Goal: Task Accomplishment & Management: Manage account settings

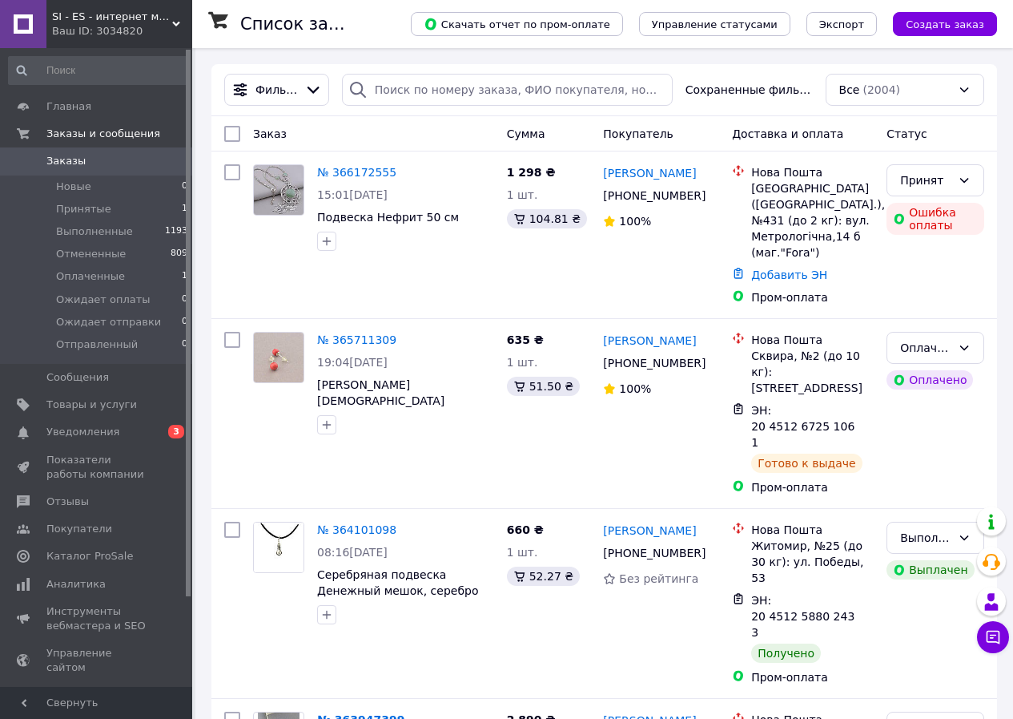
click at [175, 29] on div "Ваш ID: 3034820" at bounding box center [122, 31] width 140 height 14
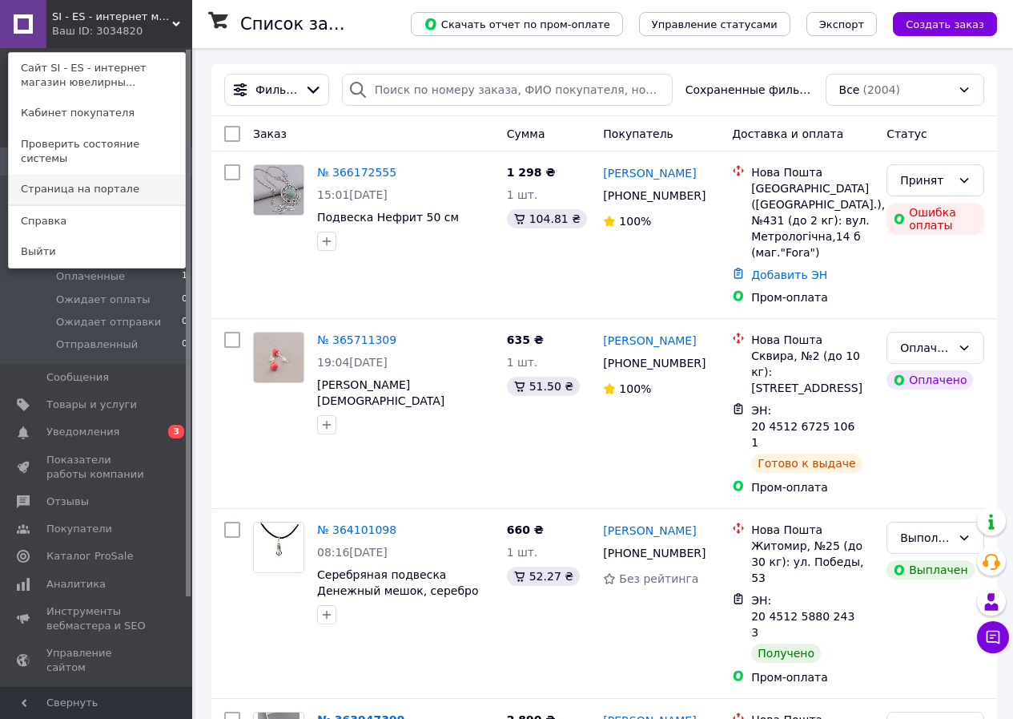
click at [76, 174] on link "Страница на портале" at bounding box center [97, 189] width 176 height 30
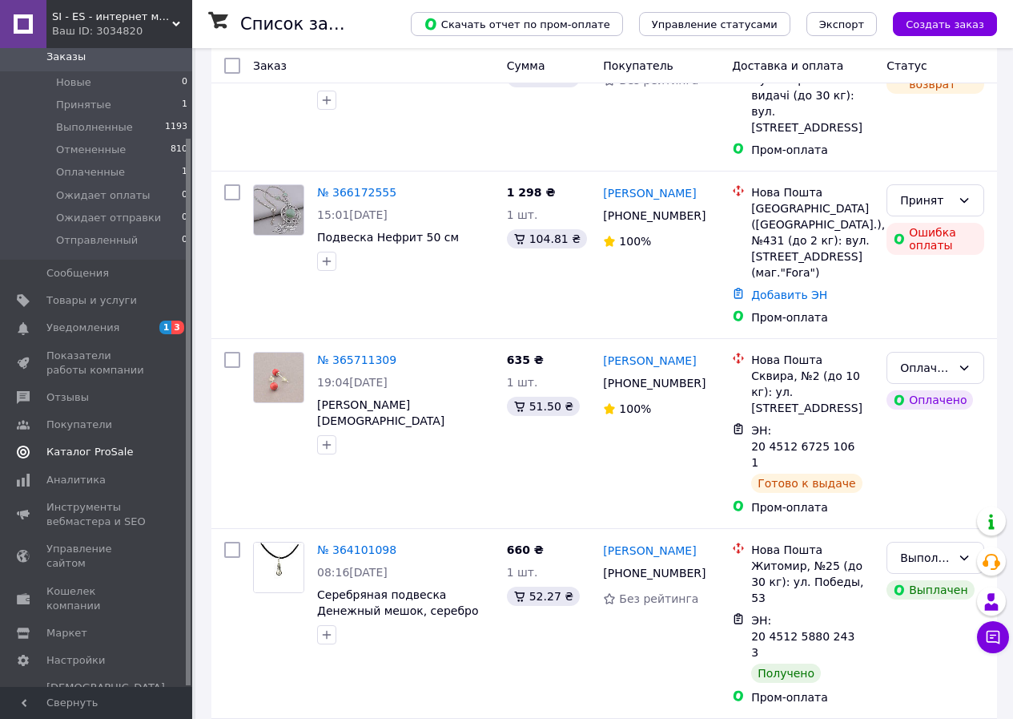
scroll to position [160, 0]
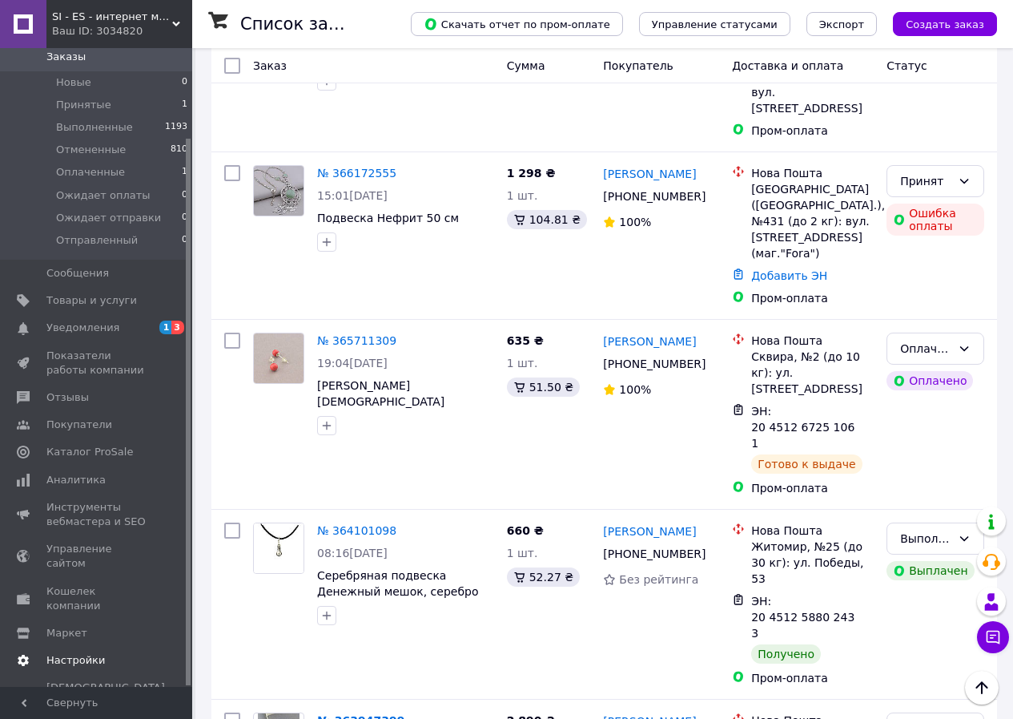
click at [57, 653] on span "Настройки" at bounding box center [75, 660] width 58 height 14
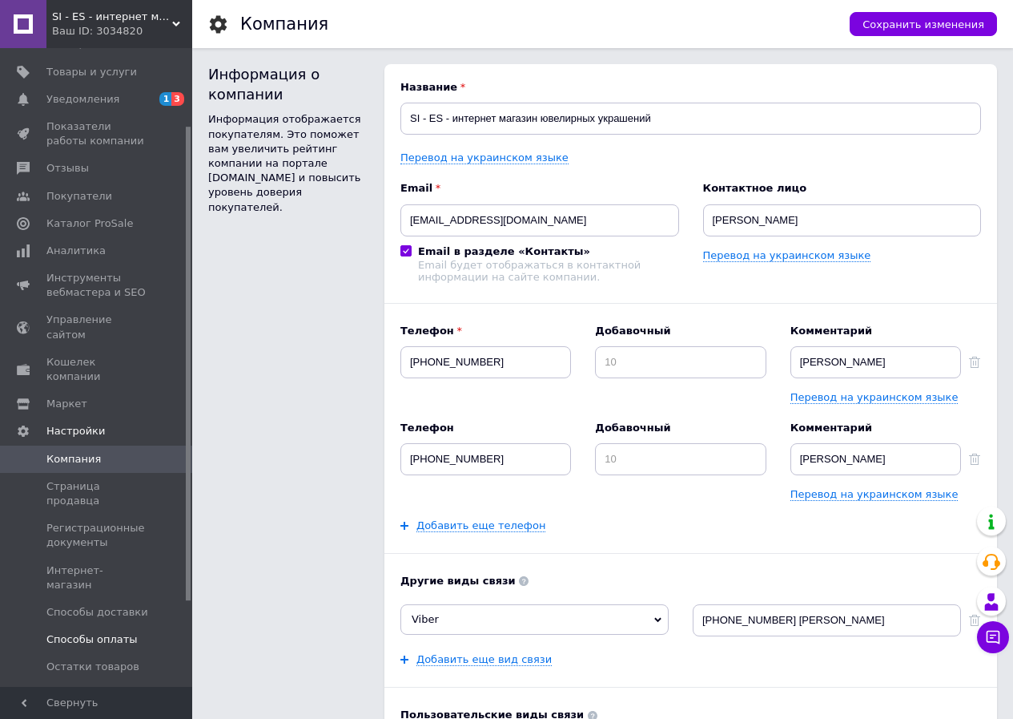
click at [64, 632] on span "Способы оплаты" at bounding box center [91, 639] width 91 height 14
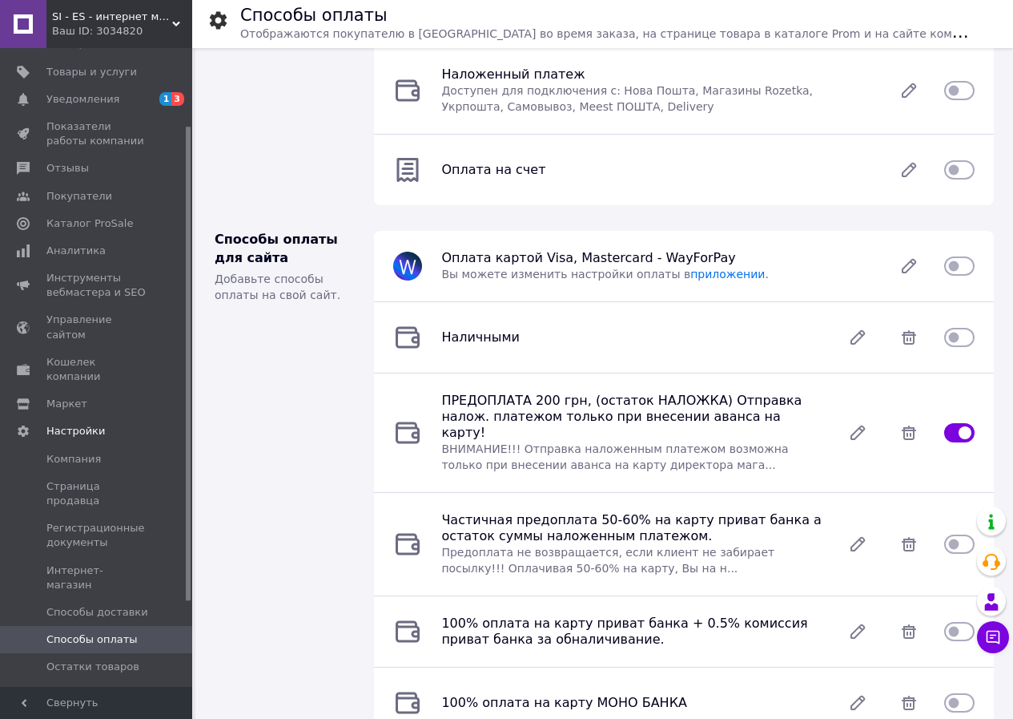
scroll to position [160, 0]
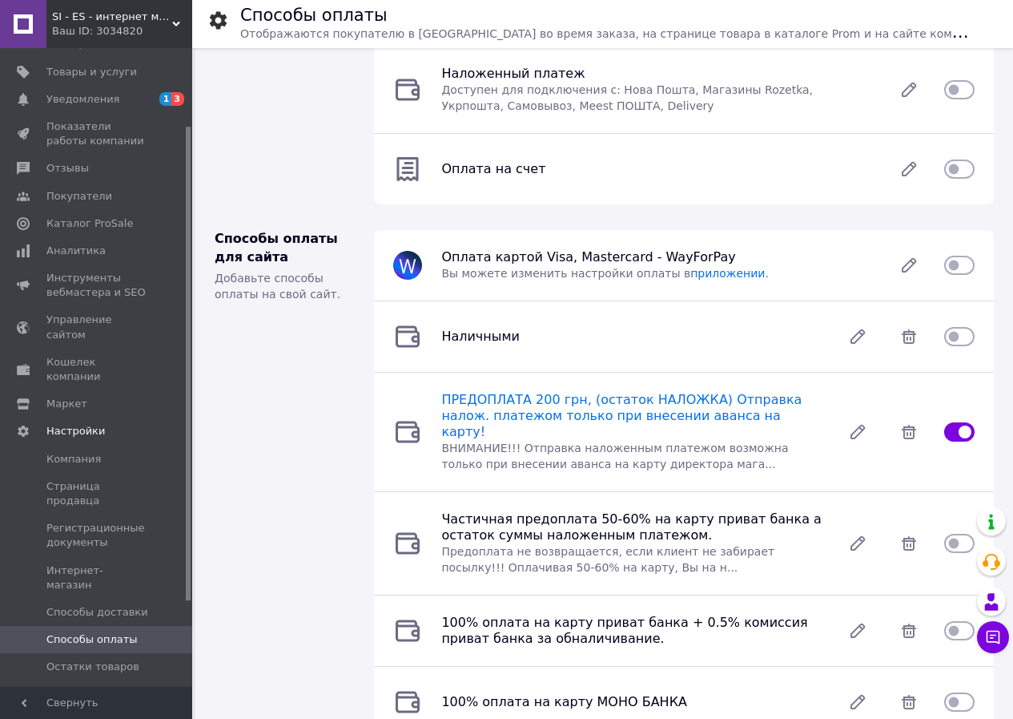
click at [493, 402] on span "ПРЕДОПЛАТА 200 грн, (остаток НАЛОЖКА) Отправка налож. платежом только при внесе…" at bounding box center [621, 415] width 360 height 47
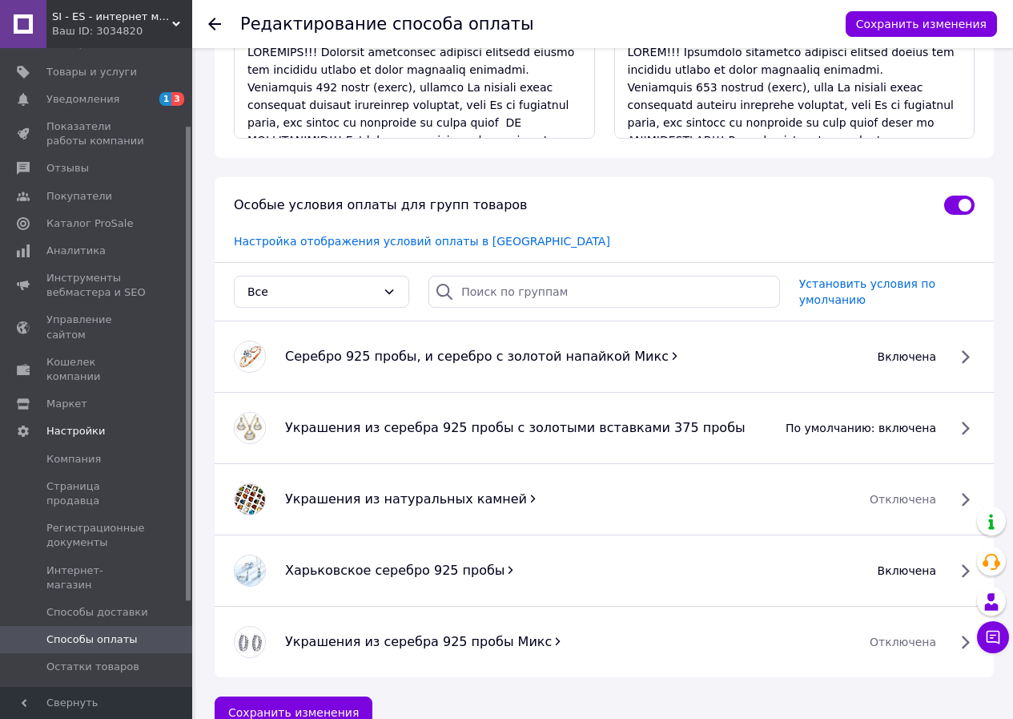
scroll to position [320, 0]
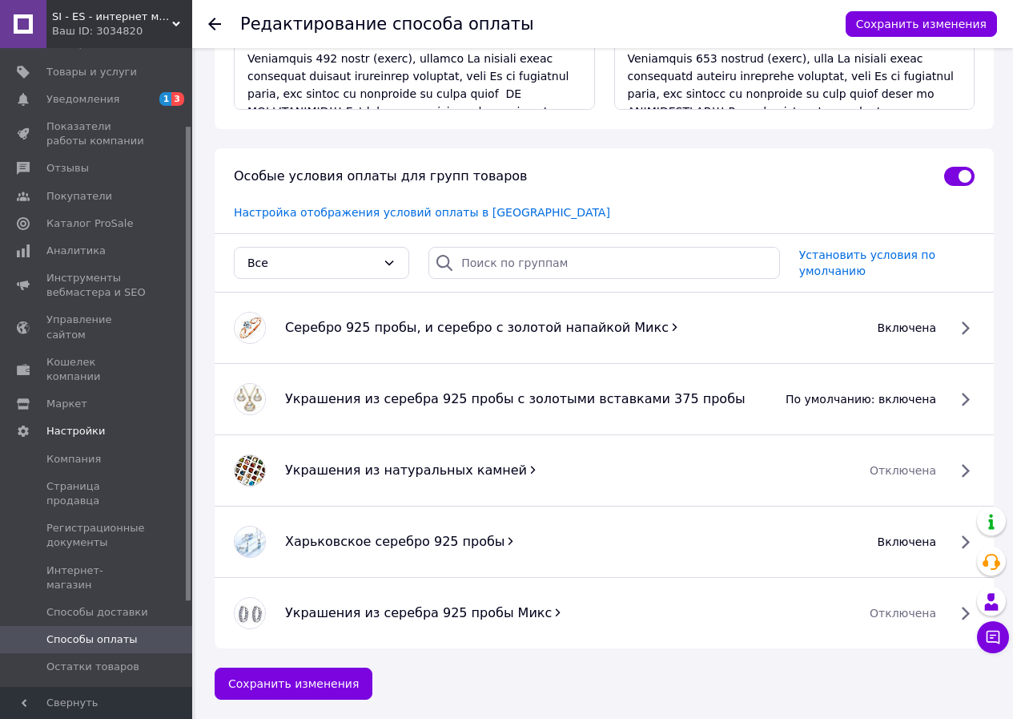
click at [889, 471] on span "отключена" at bounding box center [903, 470] width 66 height 16
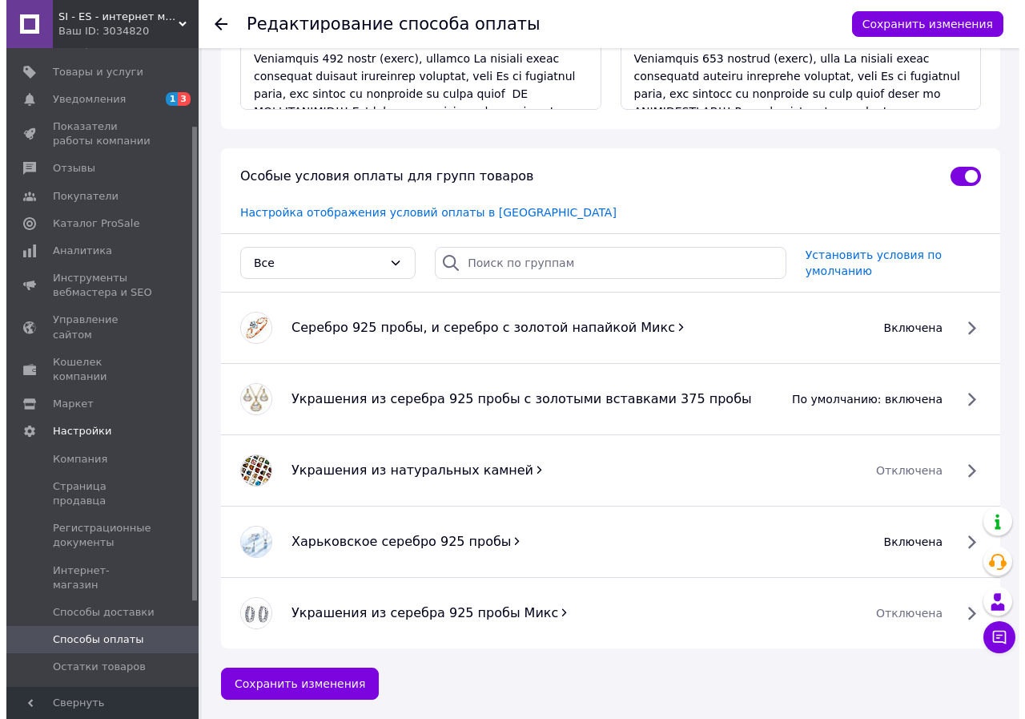
scroll to position [312, 0]
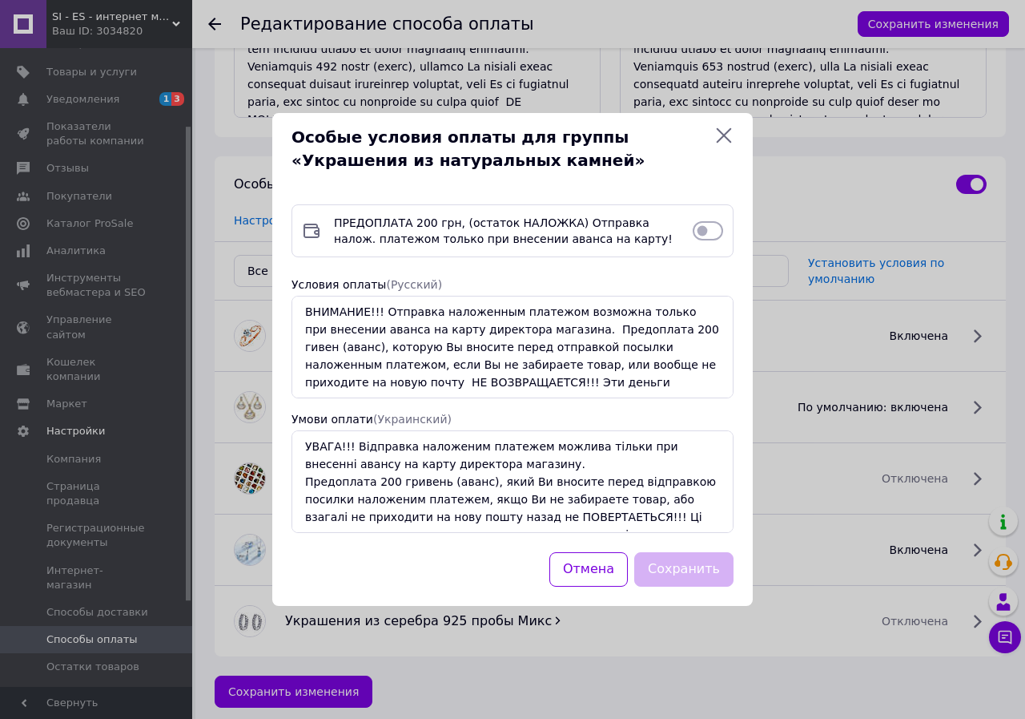
click at [703, 235] on input "checkbox" at bounding box center [708, 231] width 30 height 16
checkbox input "true"
click at [679, 569] on button "Сохранить" at bounding box center [683, 569] width 99 height 34
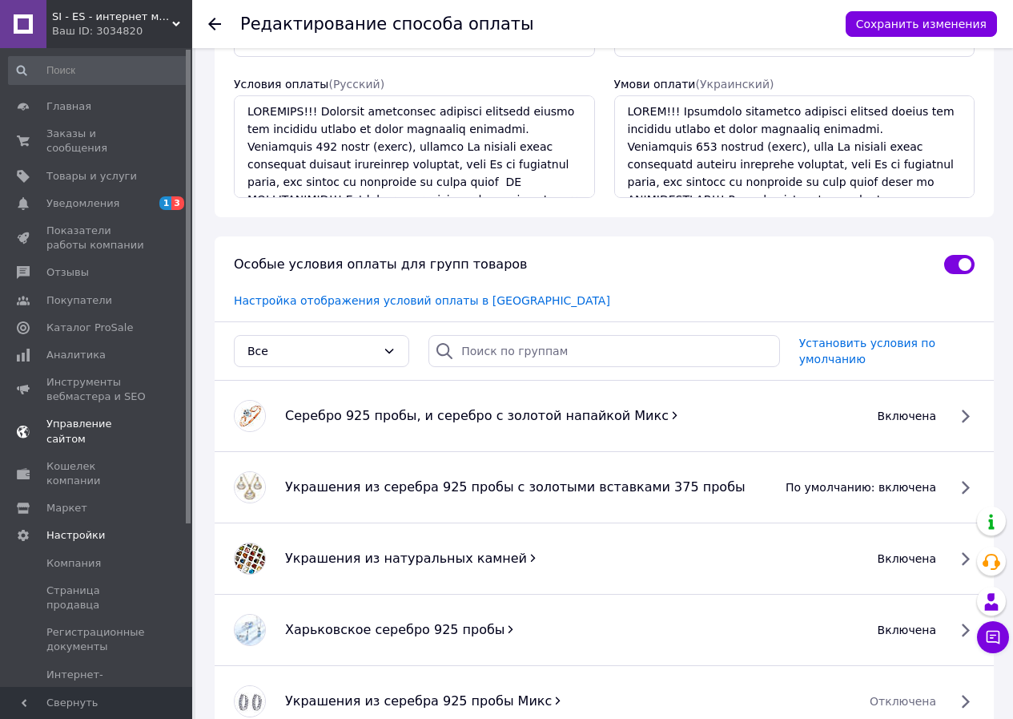
scroll to position [160, 0]
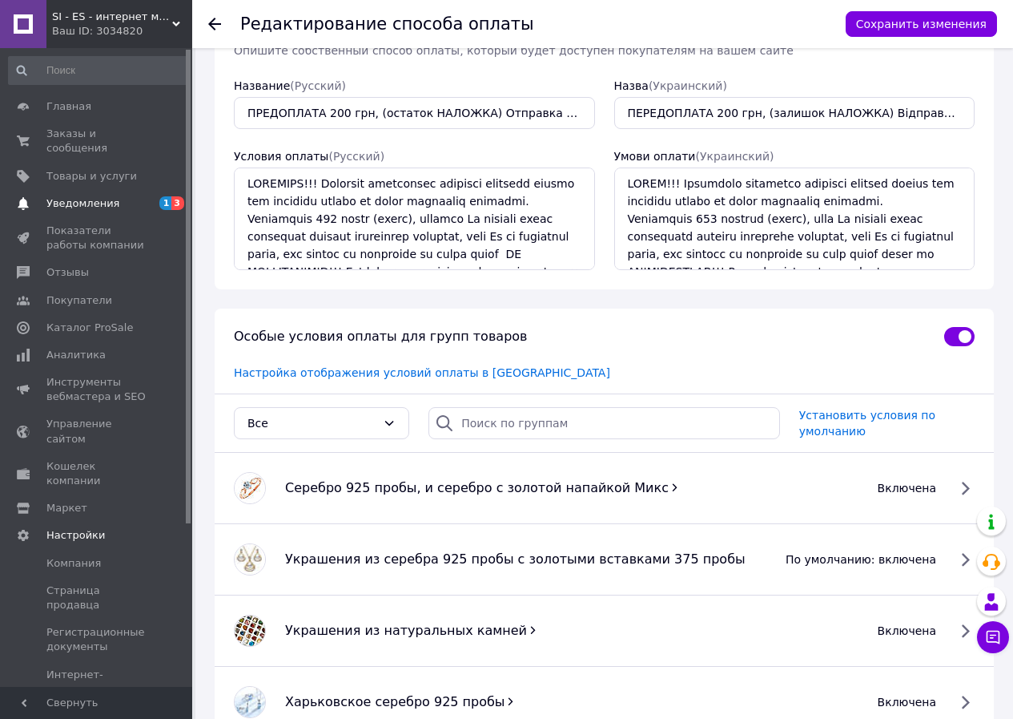
click at [76, 196] on span "Уведомления" at bounding box center [82, 203] width 73 height 14
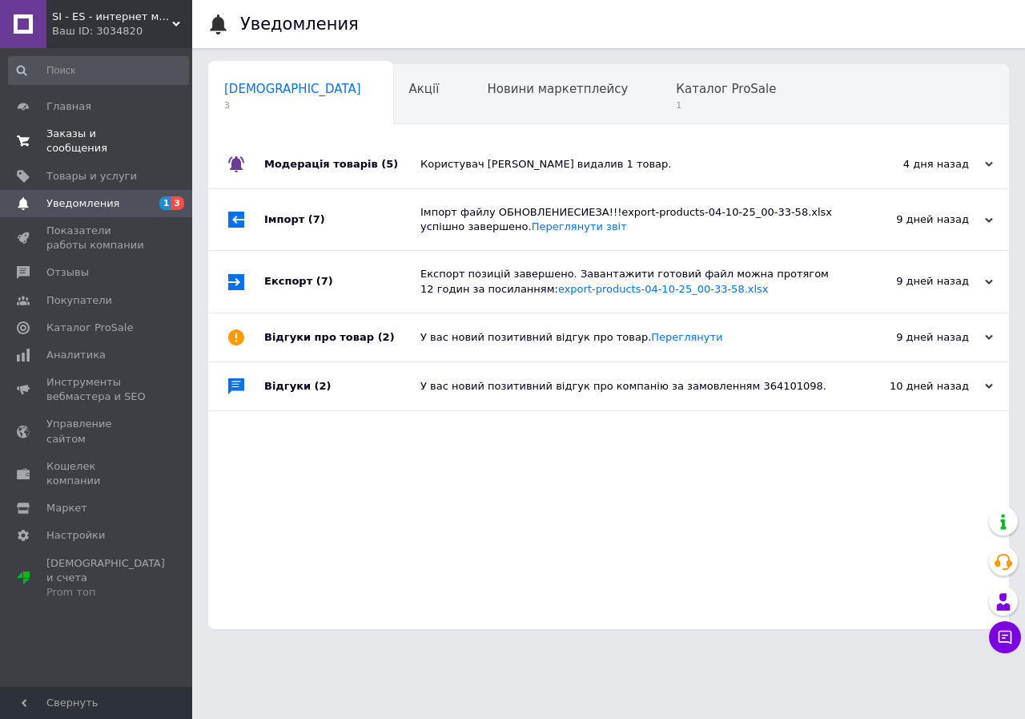
click at [66, 136] on span "Заказы и сообщения" at bounding box center [97, 141] width 102 height 29
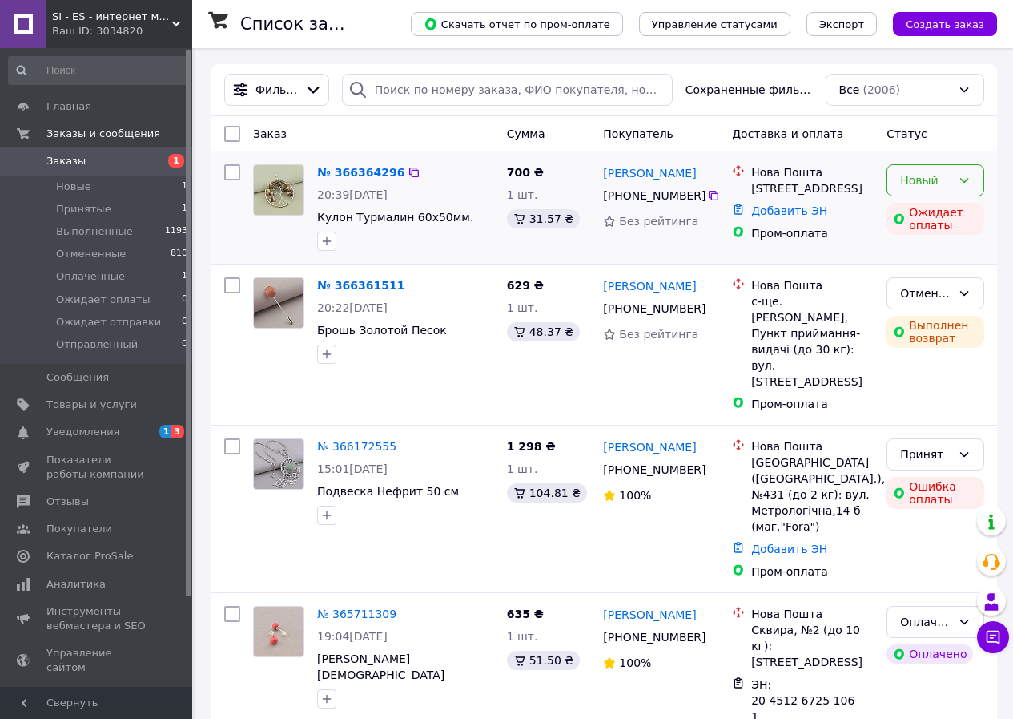
click at [965, 181] on icon at bounding box center [965, 180] width 9 height 5
click at [932, 217] on li "Принят" at bounding box center [936, 215] width 96 height 29
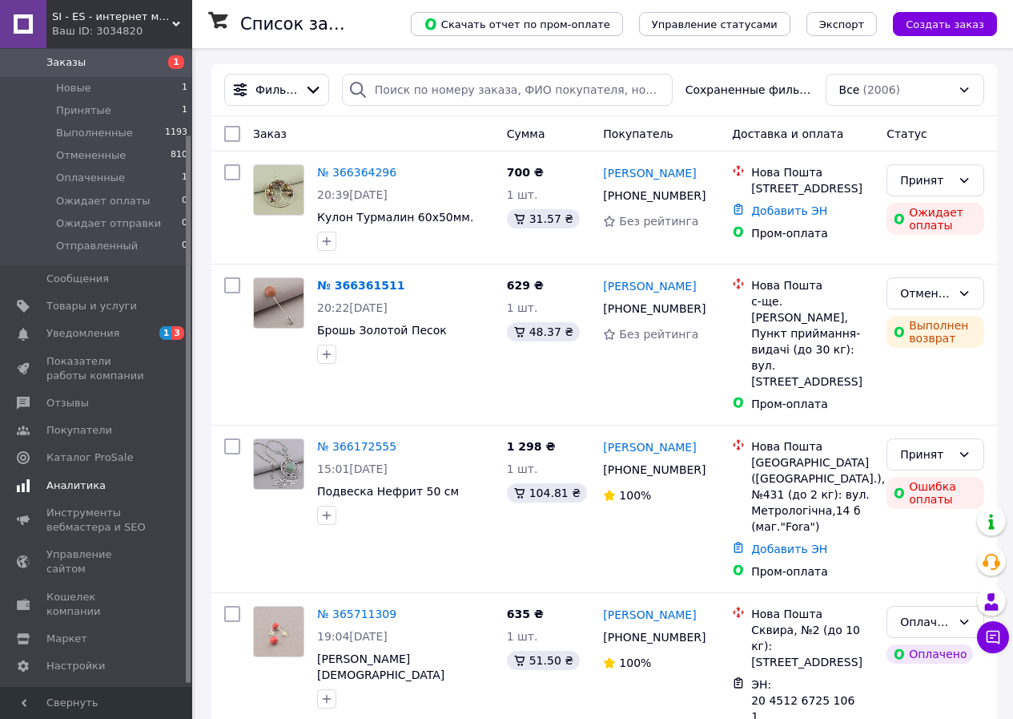
scroll to position [104, 0]
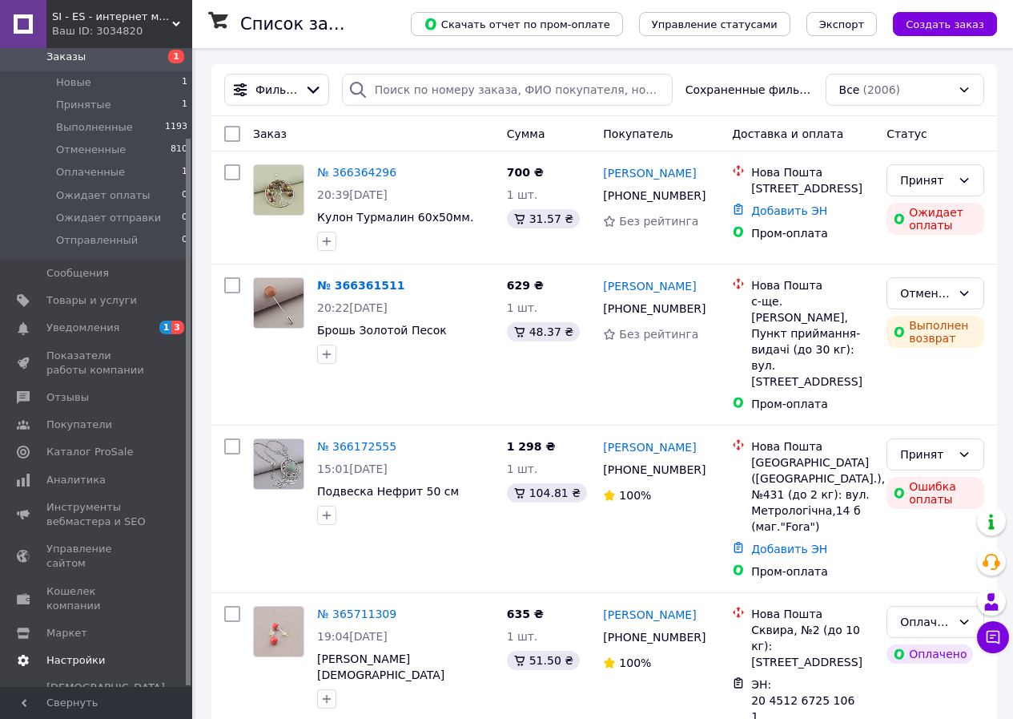
click at [80, 653] on span "Настройки" at bounding box center [75, 660] width 58 height 14
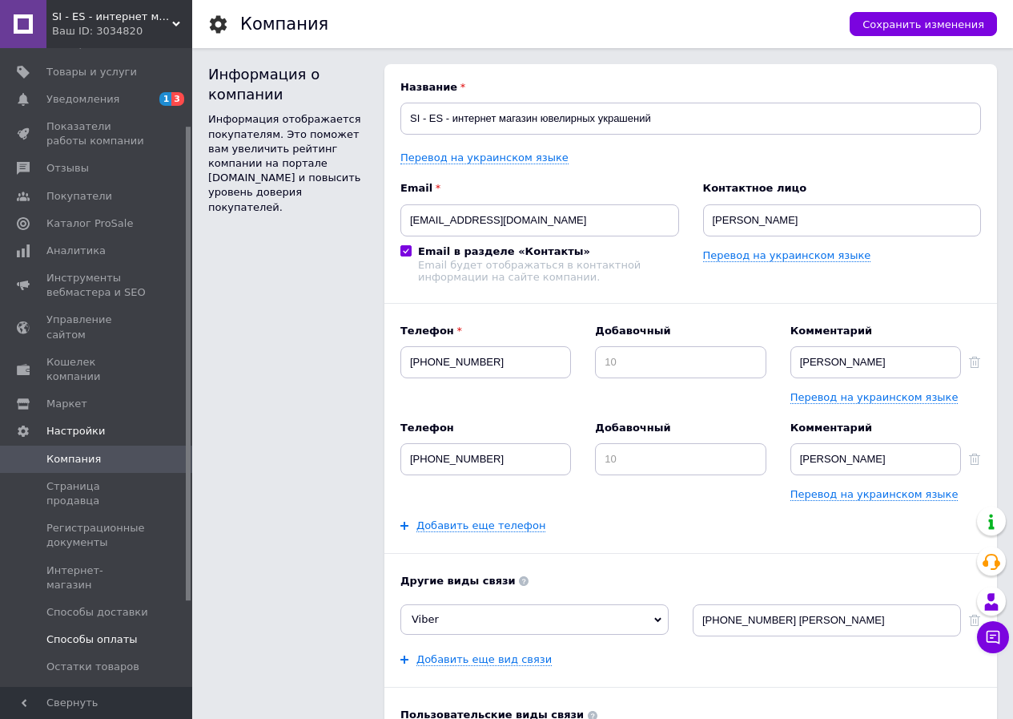
click at [70, 632] on span "Способы оплаты" at bounding box center [91, 639] width 91 height 14
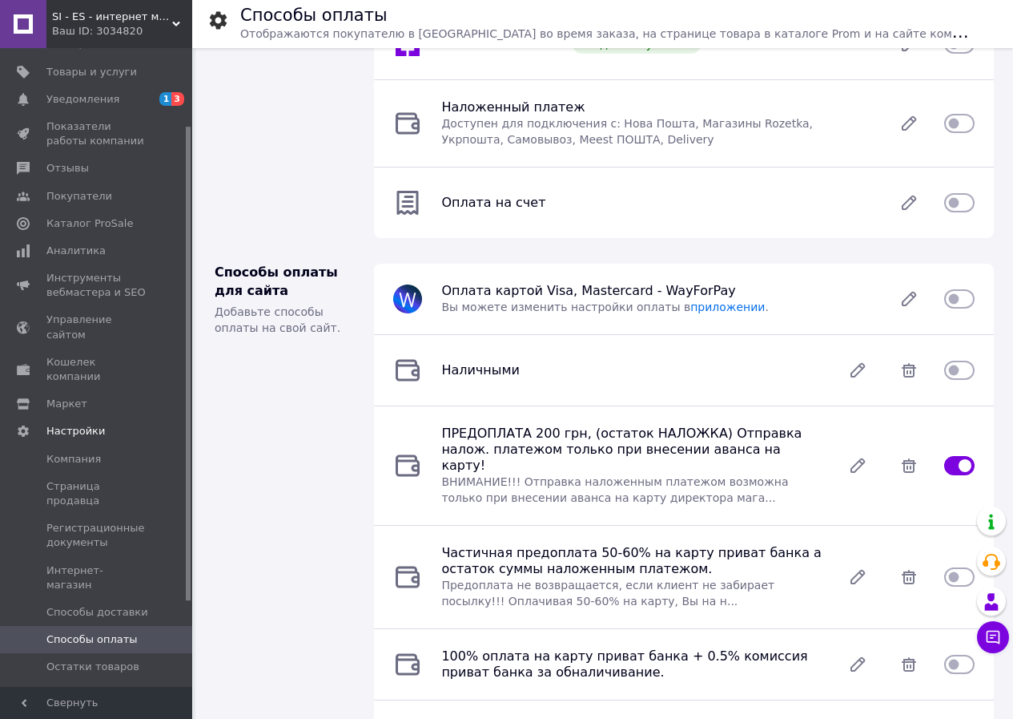
scroll to position [160, 0]
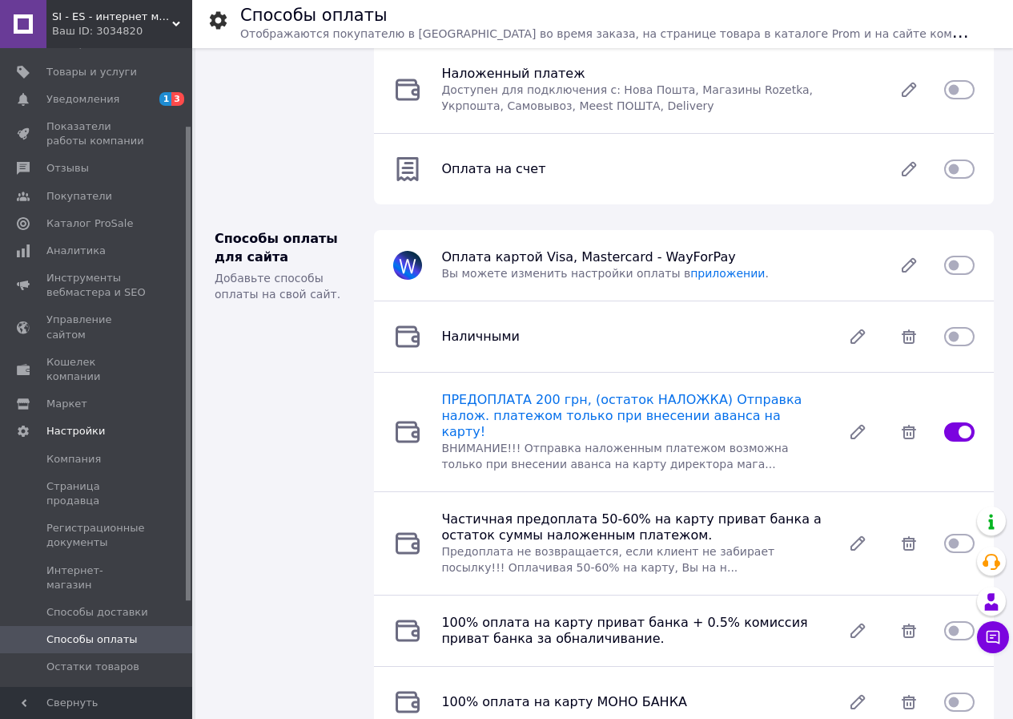
click at [509, 403] on span "ПРЕДОПЛАТА 200 грн, (остаток НАЛОЖКА) Отправка налож. платежом только при внесе…" at bounding box center [621, 415] width 360 height 47
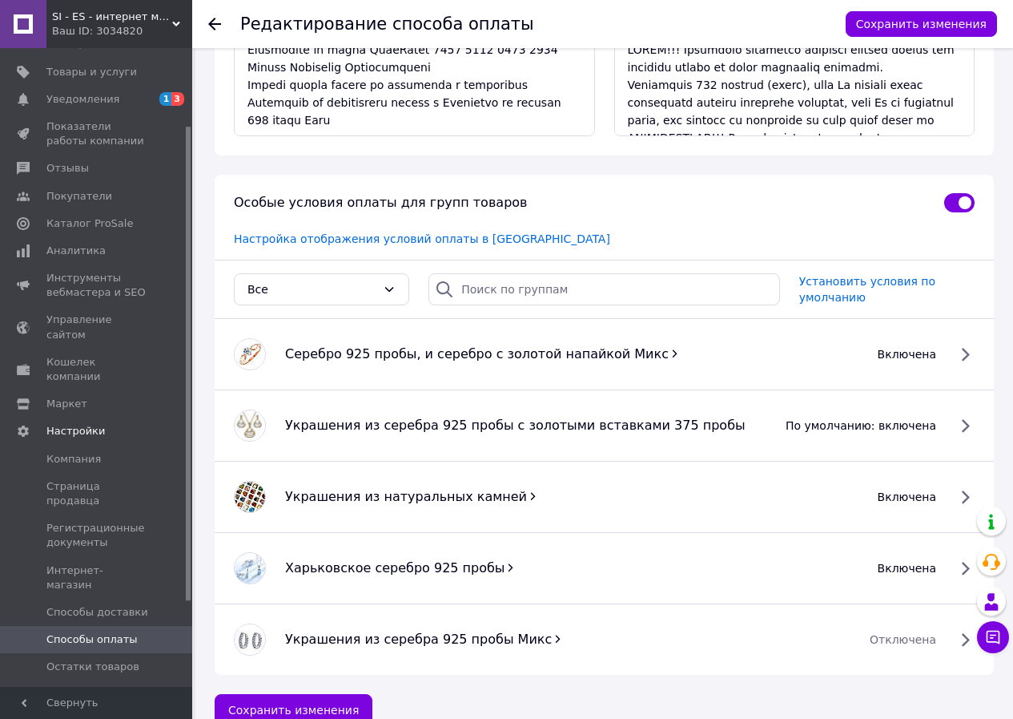
scroll to position [320, 0]
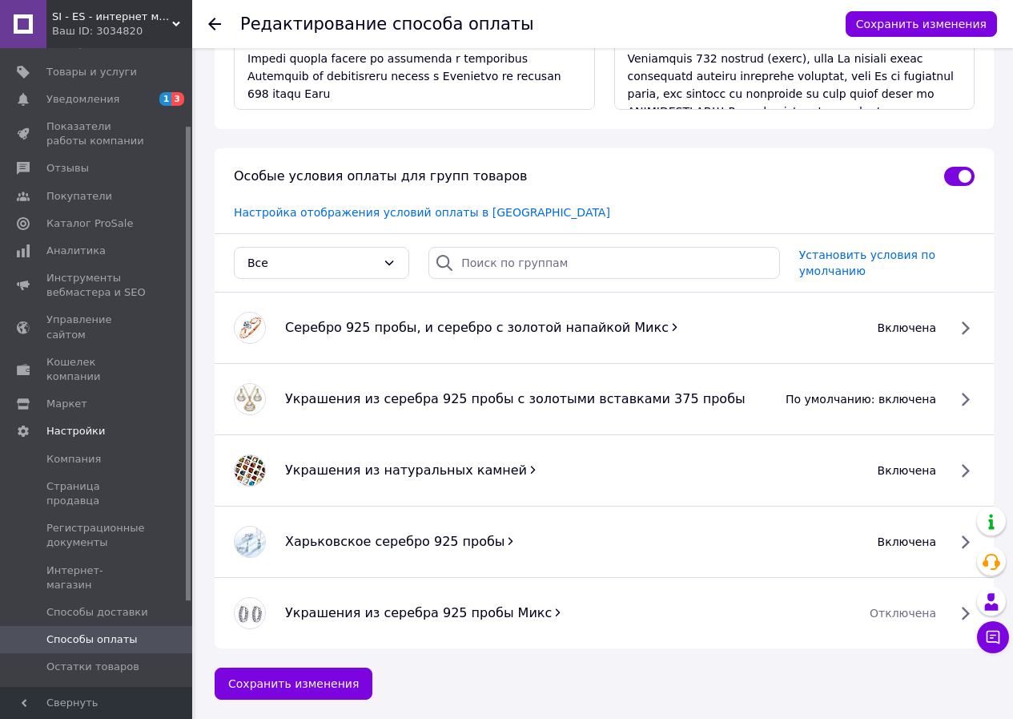
click at [900, 471] on span "включена" at bounding box center [907, 470] width 58 height 16
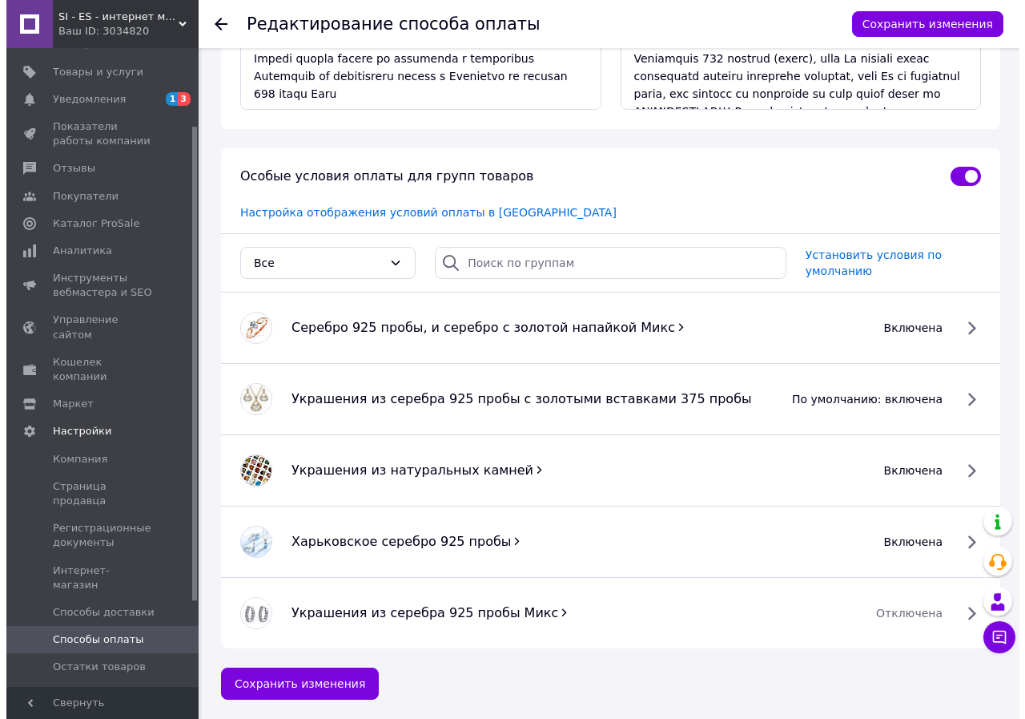
scroll to position [312, 0]
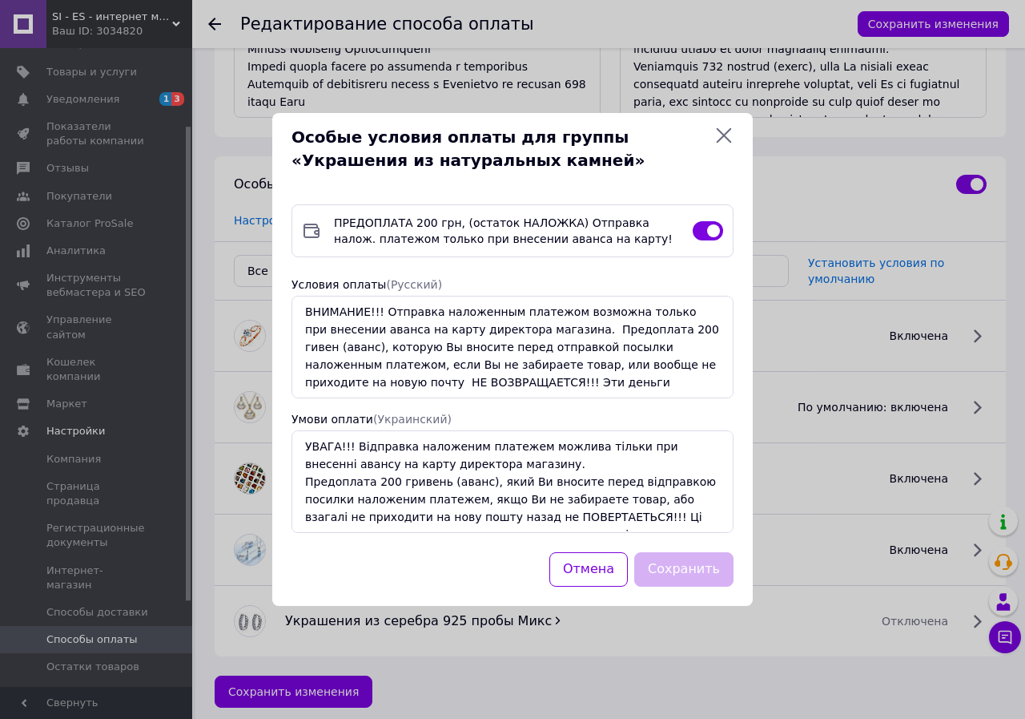
click at [730, 131] on icon at bounding box center [724, 135] width 19 height 19
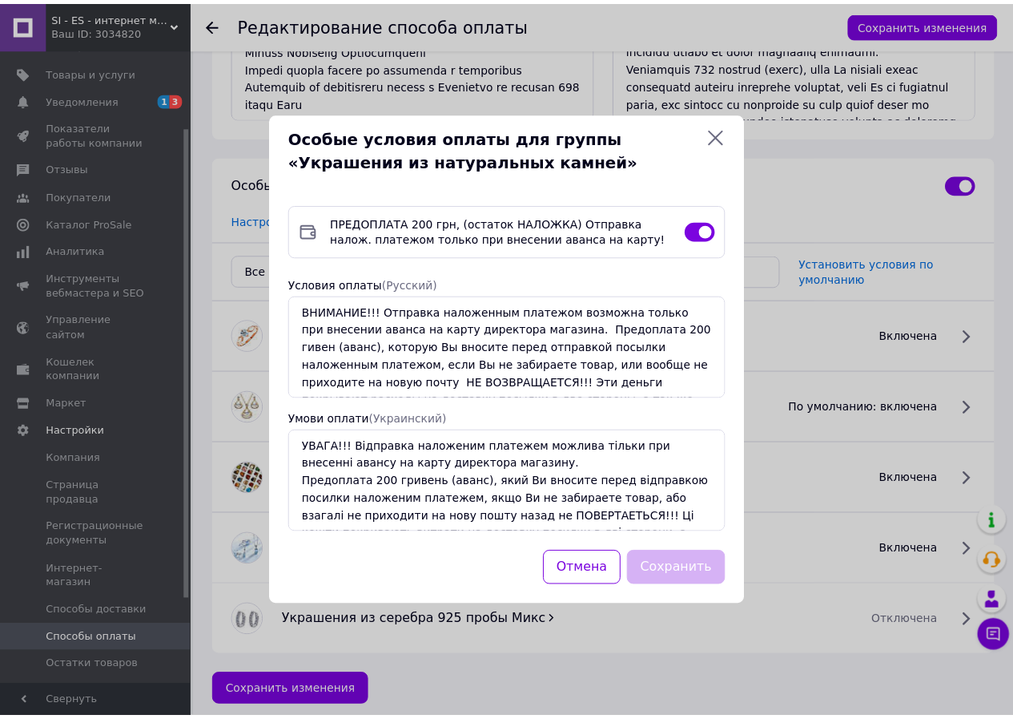
scroll to position [320, 0]
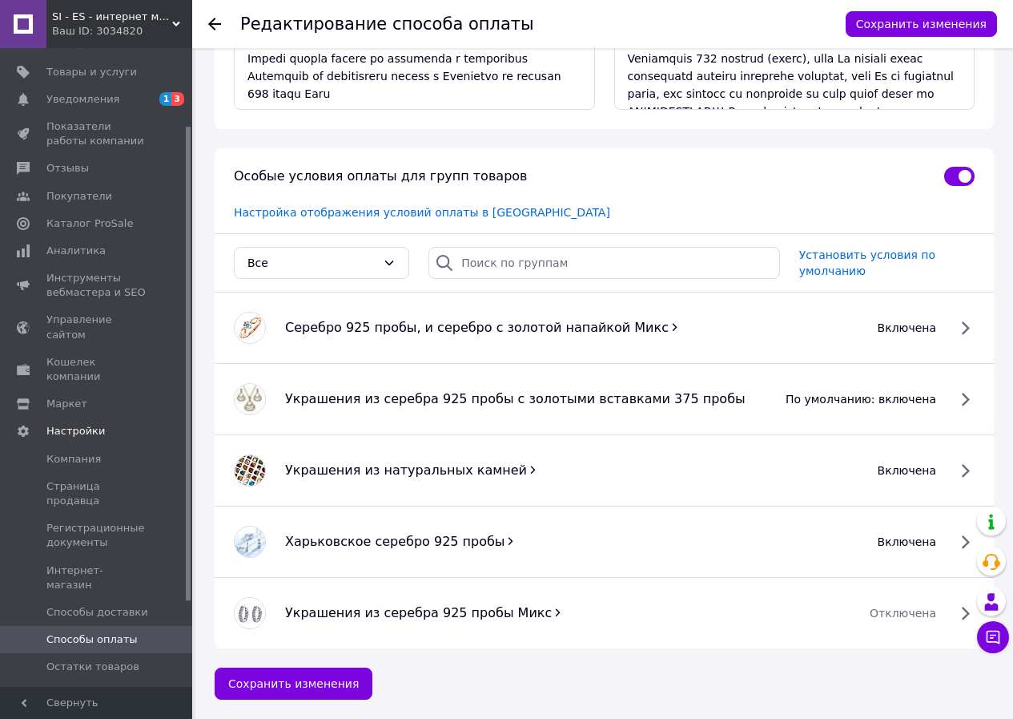
click at [373, 469] on span "Украшения из натуральных камней" at bounding box center [406, 469] width 242 height 15
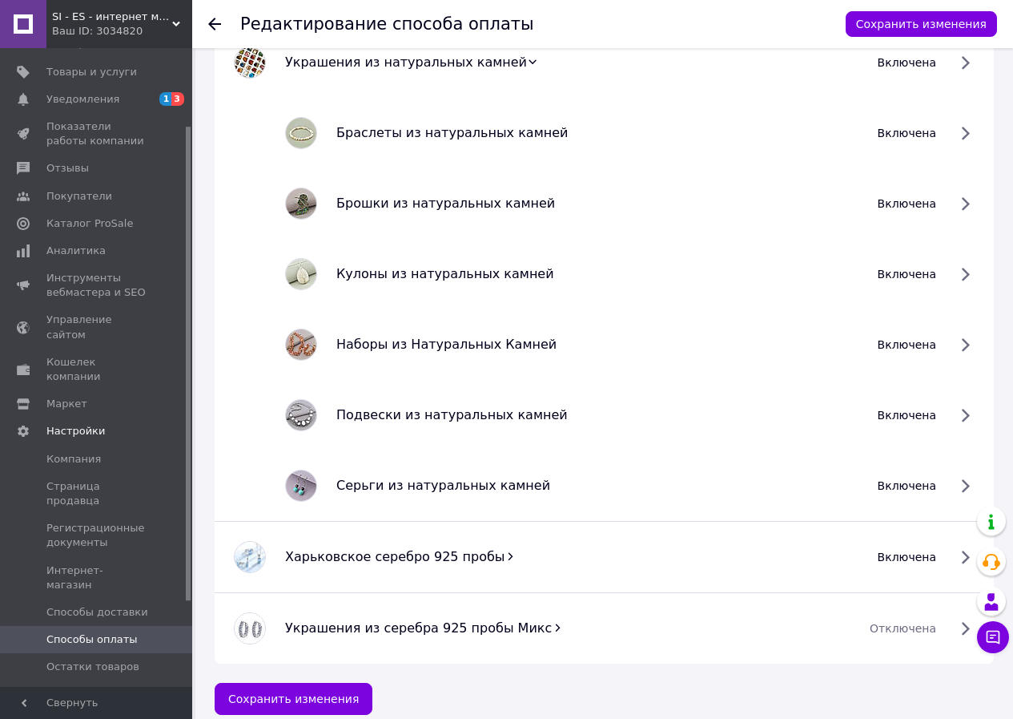
scroll to position [743, 0]
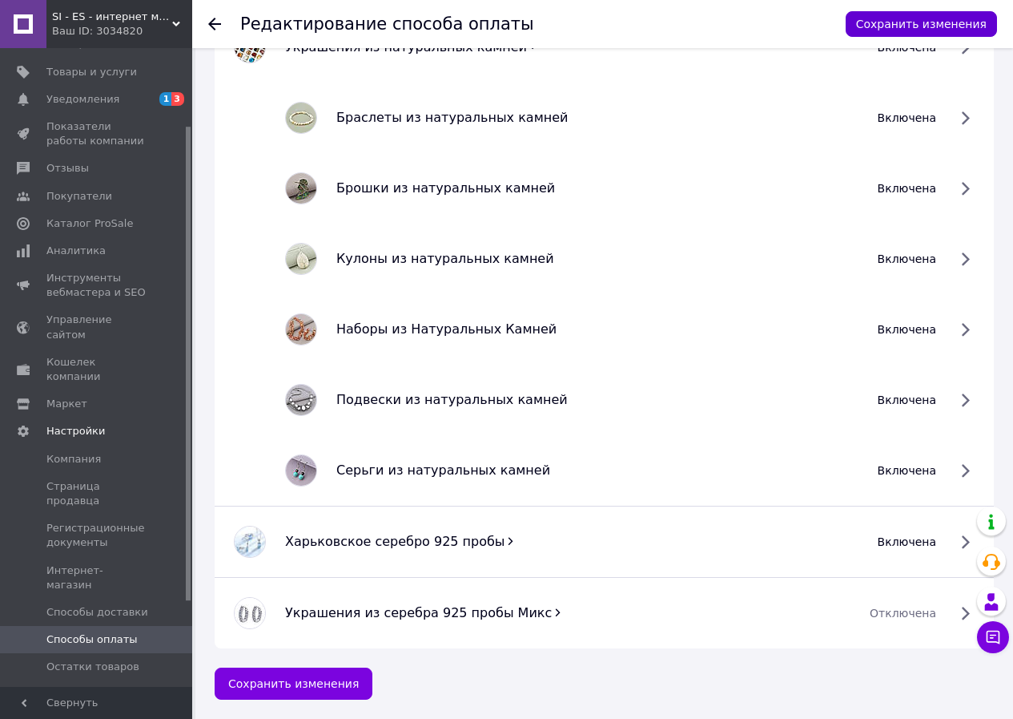
click at [889, 25] on button "Сохранить изменения" at bounding box center [921, 24] width 151 height 26
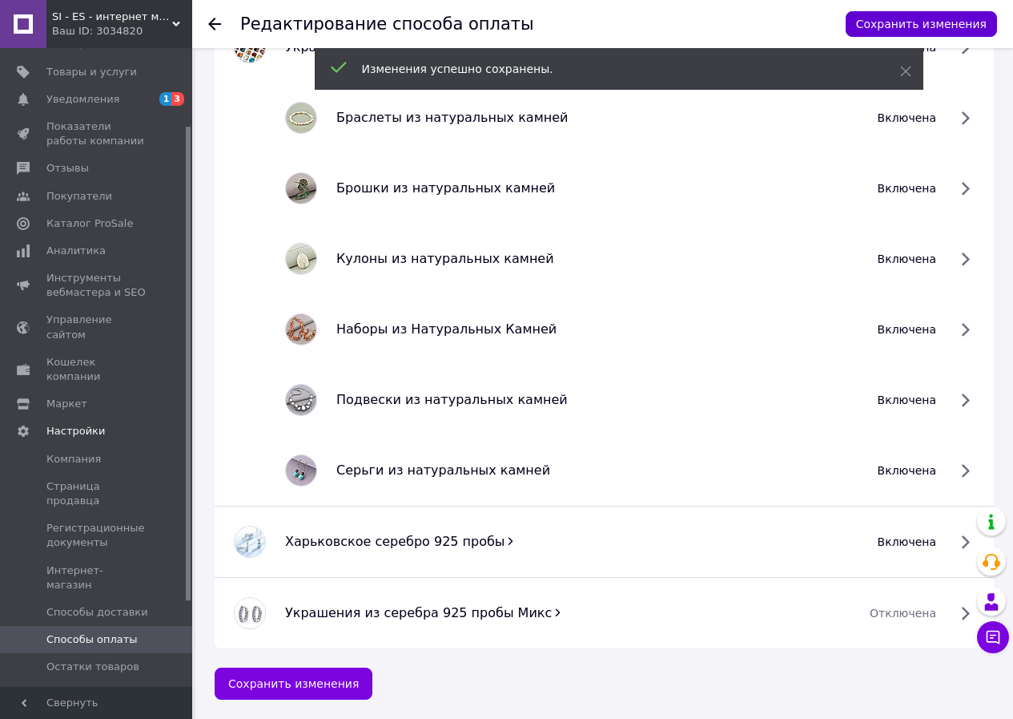
click at [889, 25] on button "Сохранить изменения" at bounding box center [921, 24] width 151 height 26
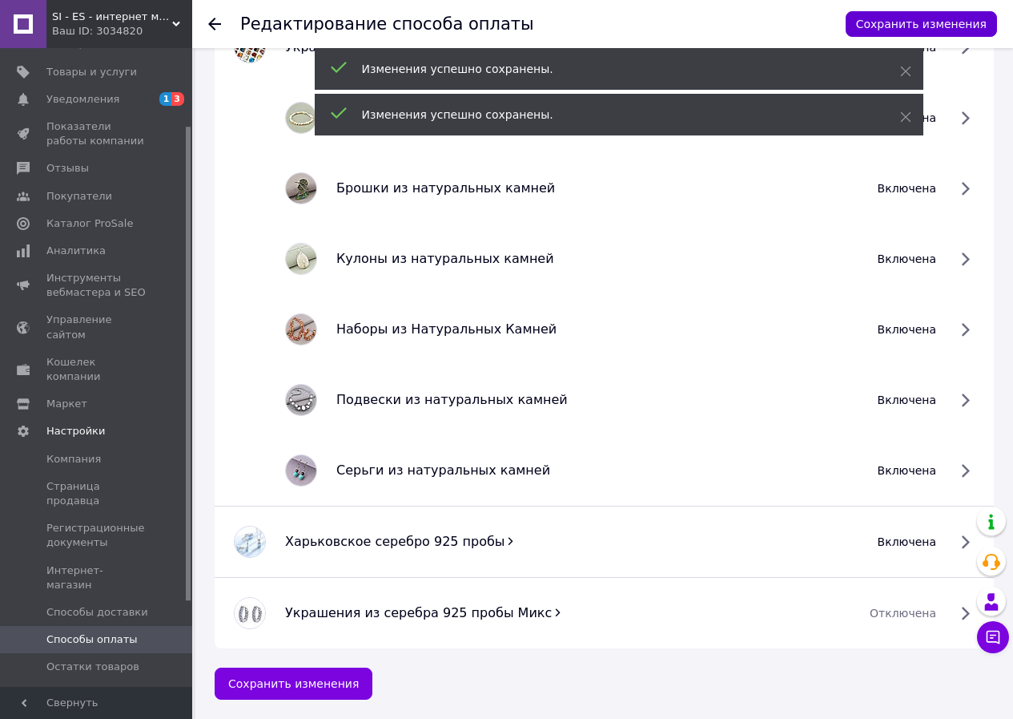
click at [889, 25] on button "Сохранить изменения" at bounding box center [921, 24] width 151 height 26
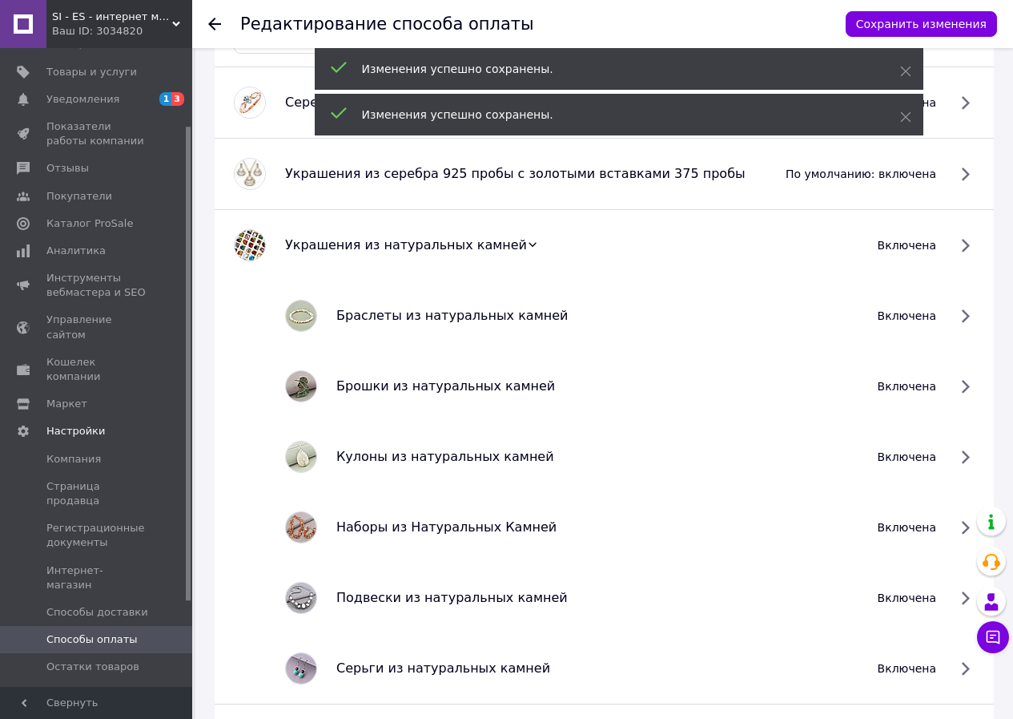
scroll to position [503, 0]
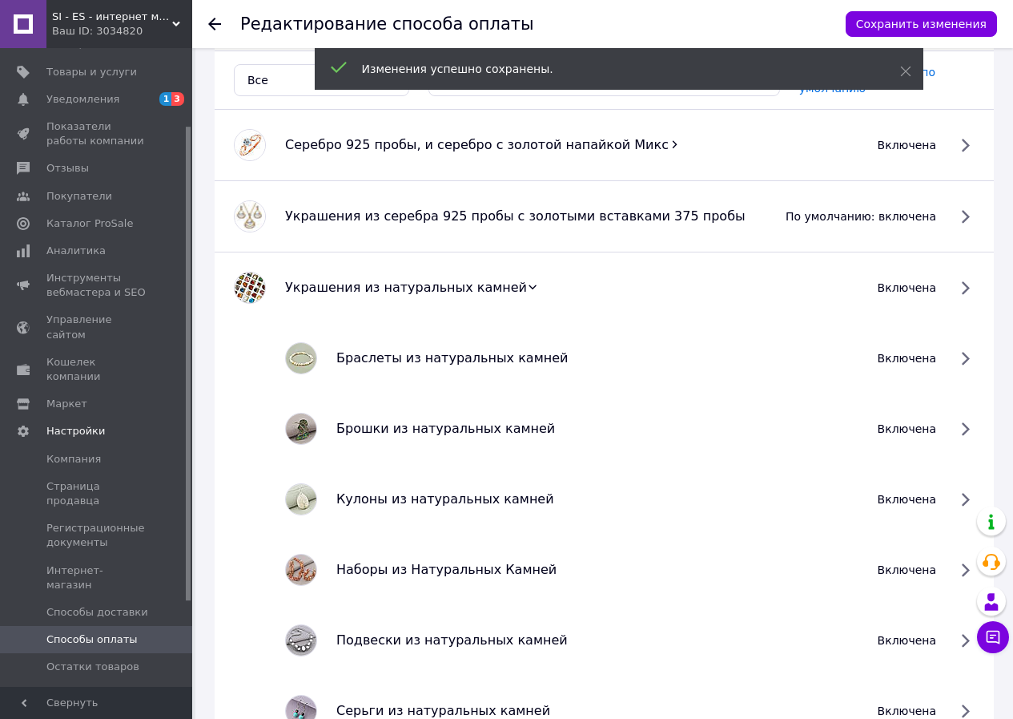
click at [176, 30] on div "Ваш ID: 3034820" at bounding box center [122, 31] width 140 height 14
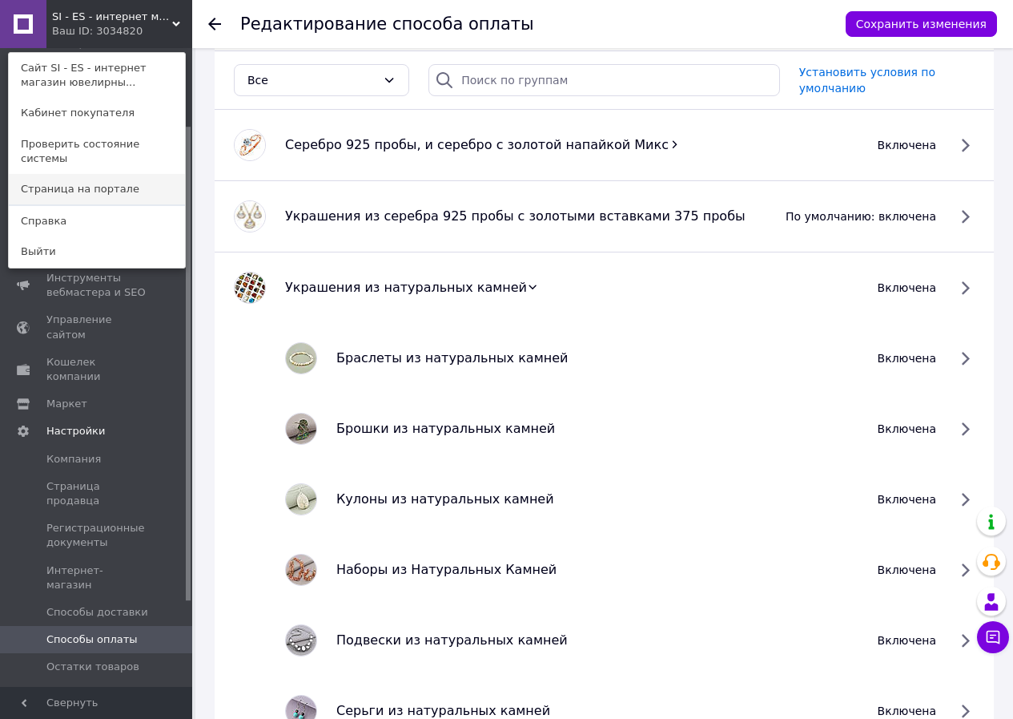
click at [90, 177] on link "Страница на портале" at bounding box center [97, 189] width 176 height 30
